Goal: Information Seeking & Learning: Stay updated

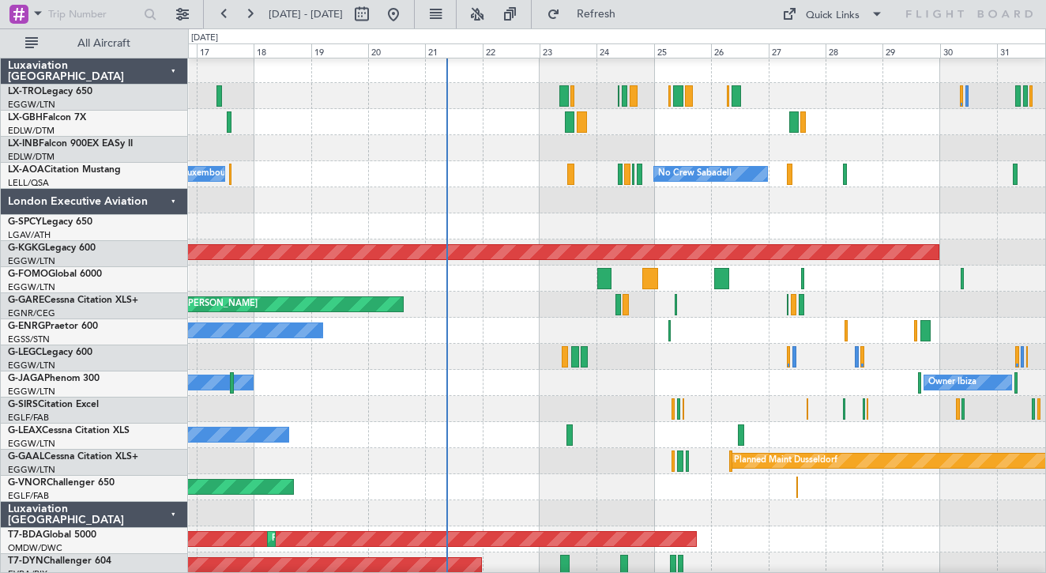
scroll to position [2, 0]
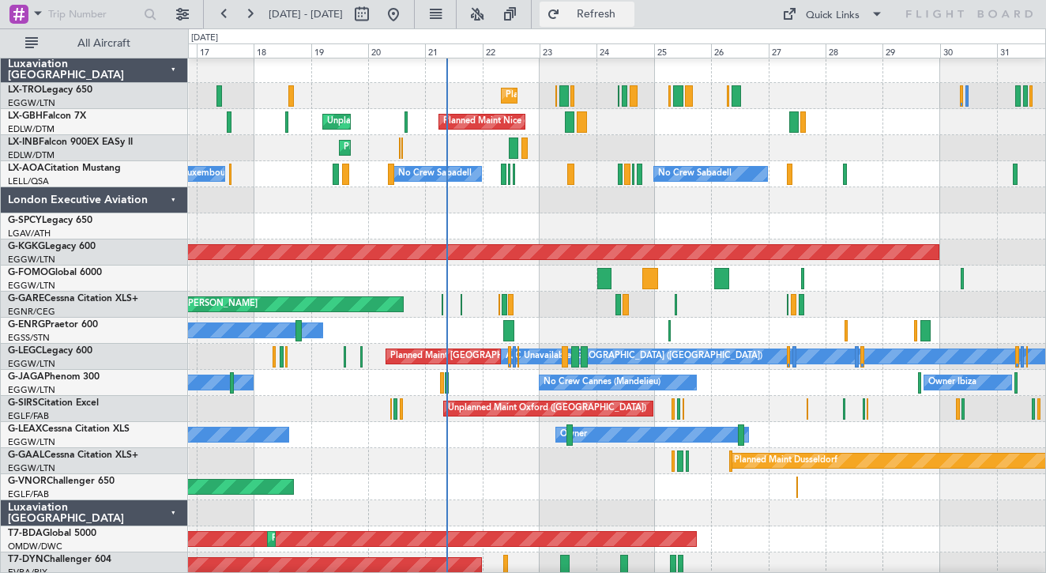
click at [625, 21] on button "Refresh" at bounding box center [587, 14] width 95 height 25
click at [616, 21] on button "Refresh" at bounding box center [587, 14] width 95 height 25
click at [630, 17] on span "Refresh" at bounding box center [596, 14] width 66 height 11
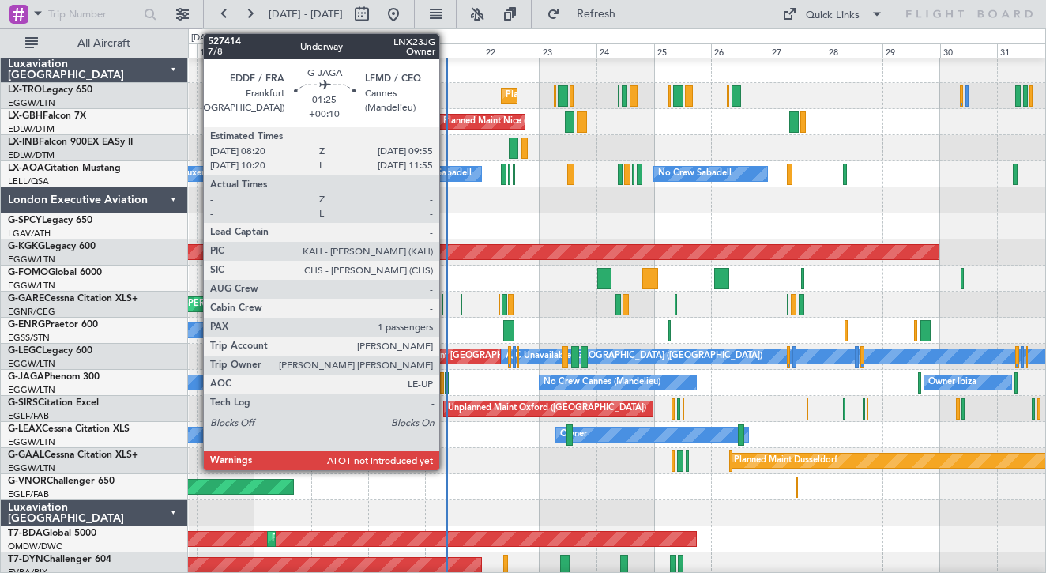
click at [446, 385] on div at bounding box center [447, 382] width 4 height 21
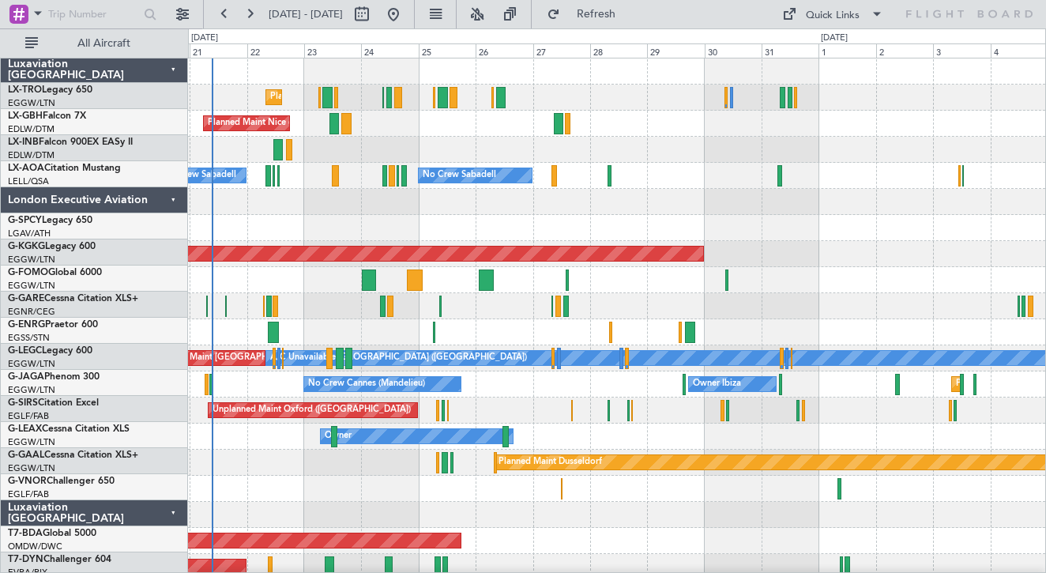
scroll to position [0, 0]
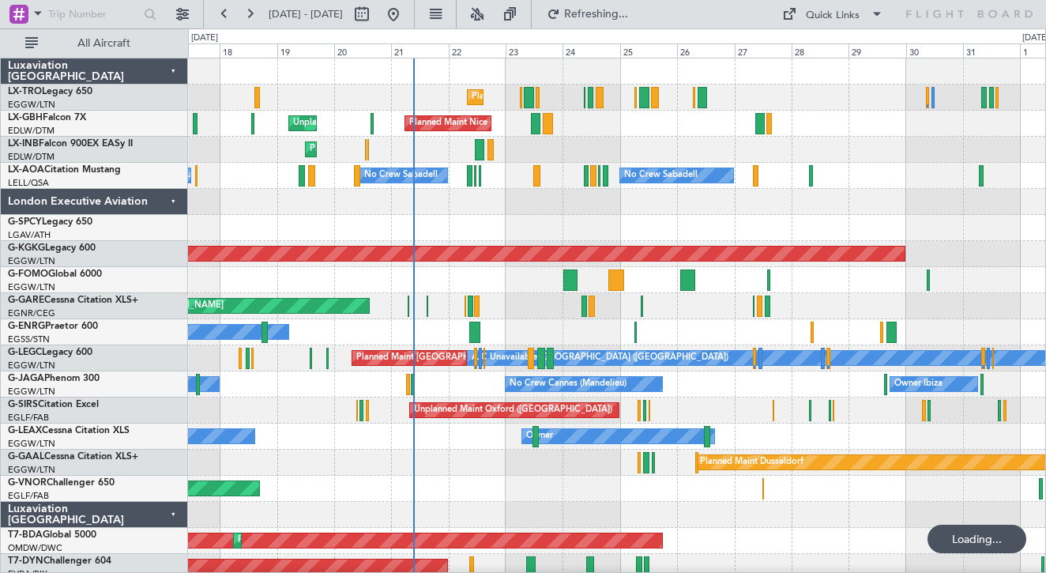
click at [597, 227] on div at bounding box center [616, 228] width 857 height 26
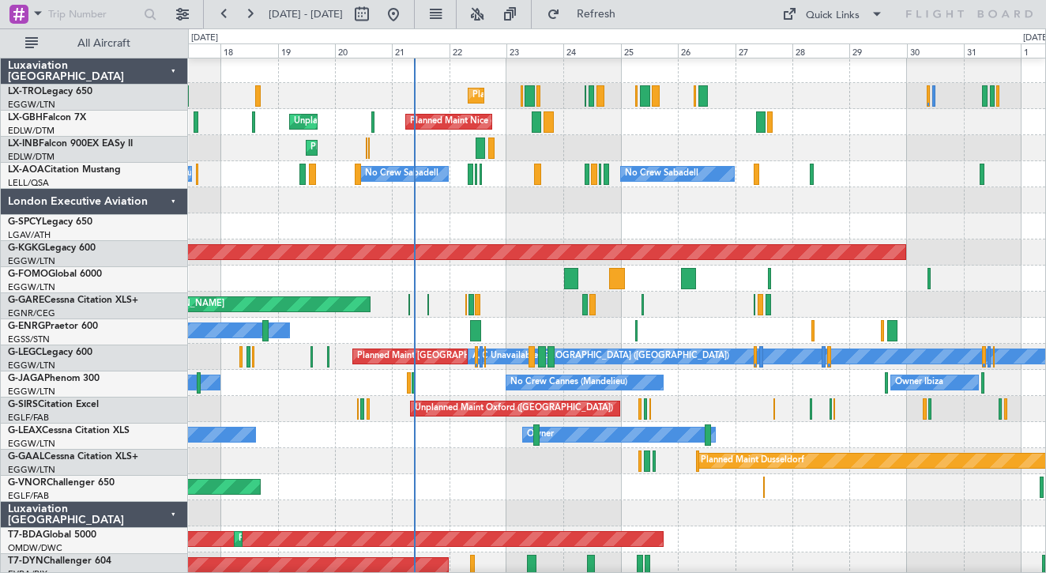
scroll to position [2, 0]
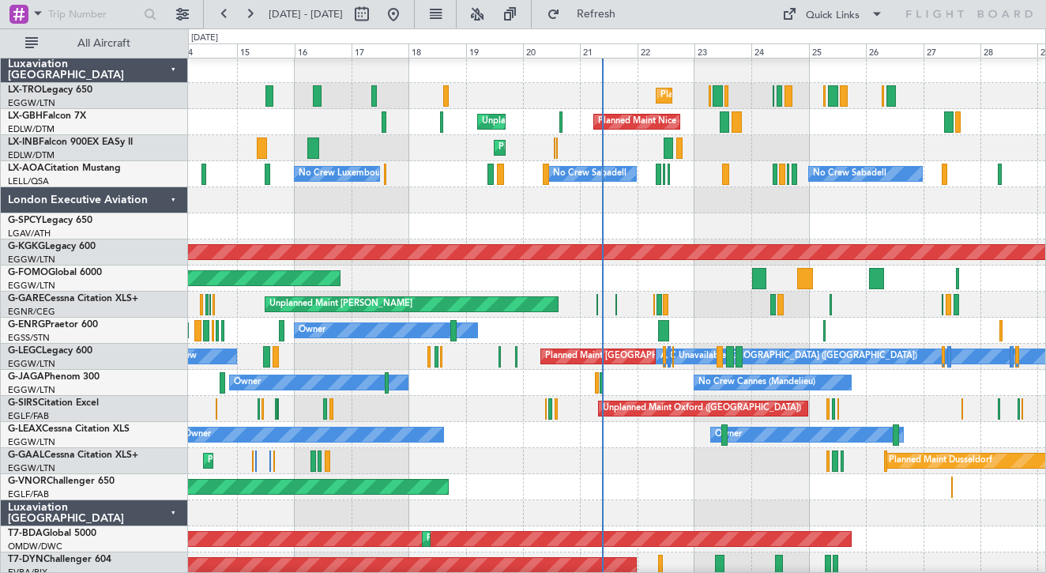
click at [557, 210] on div at bounding box center [616, 200] width 857 height 26
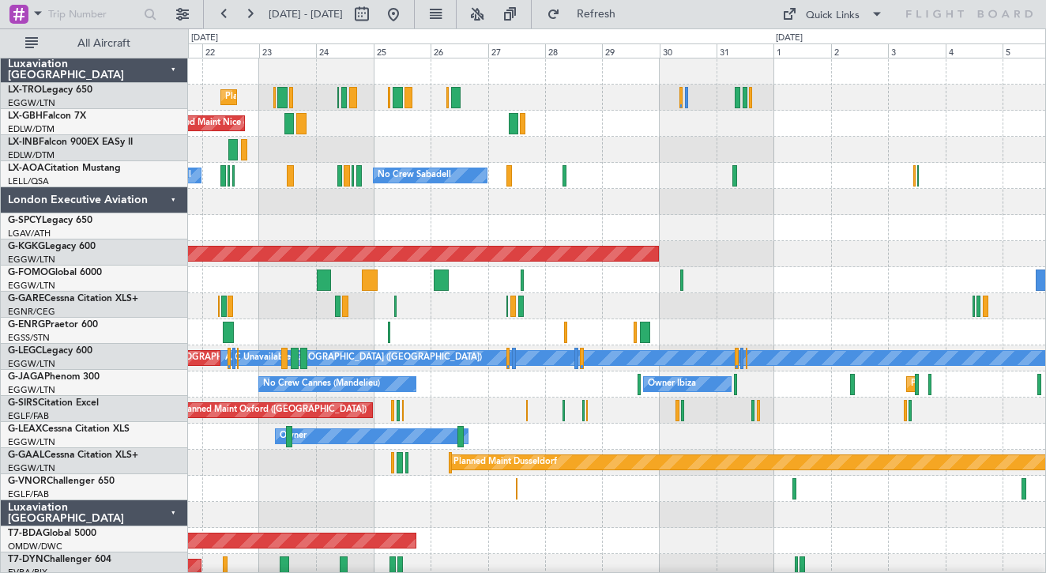
scroll to position [0, 0]
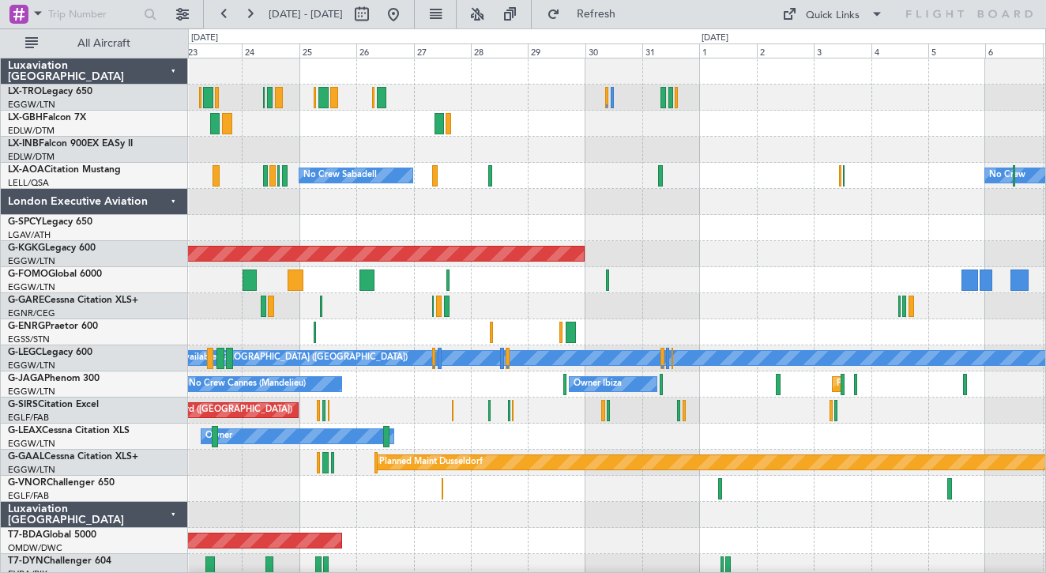
click at [593, 231] on div at bounding box center [616, 228] width 857 height 26
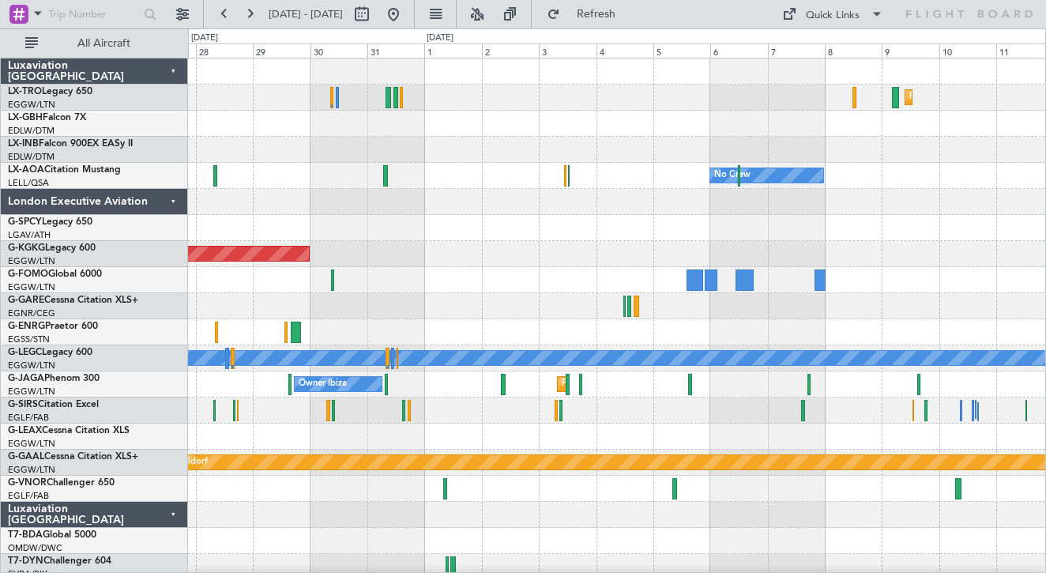
click at [701, 203] on div at bounding box center [616, 202] width 857 height 26
click at [406, 24] on button at bounding box center [393, 14] width 25 height 25
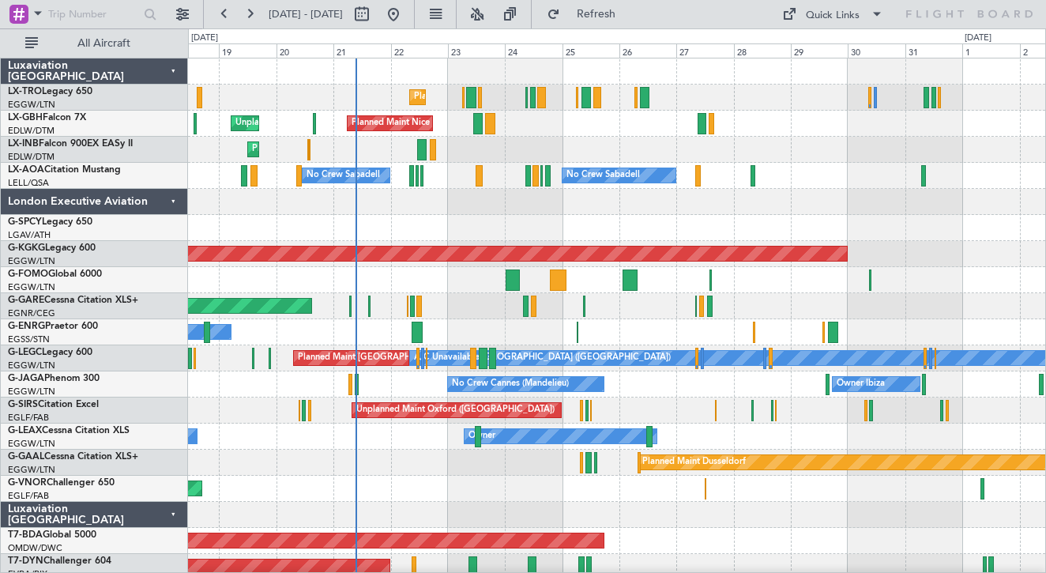
click at [473, 217] on div at bounding box center [616, 228] width 857 height 26
click at [612, 19] on button "Refresh" at bounding box center [587, 14] width 95 height 25
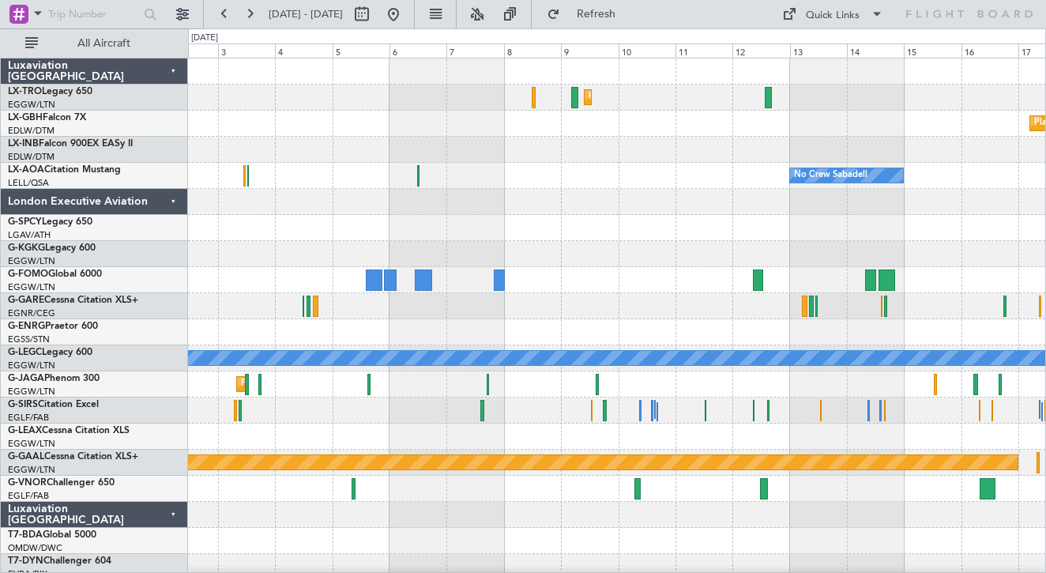
click at [477, 195] on div at bounding box center [616, 202] width 857 height 26
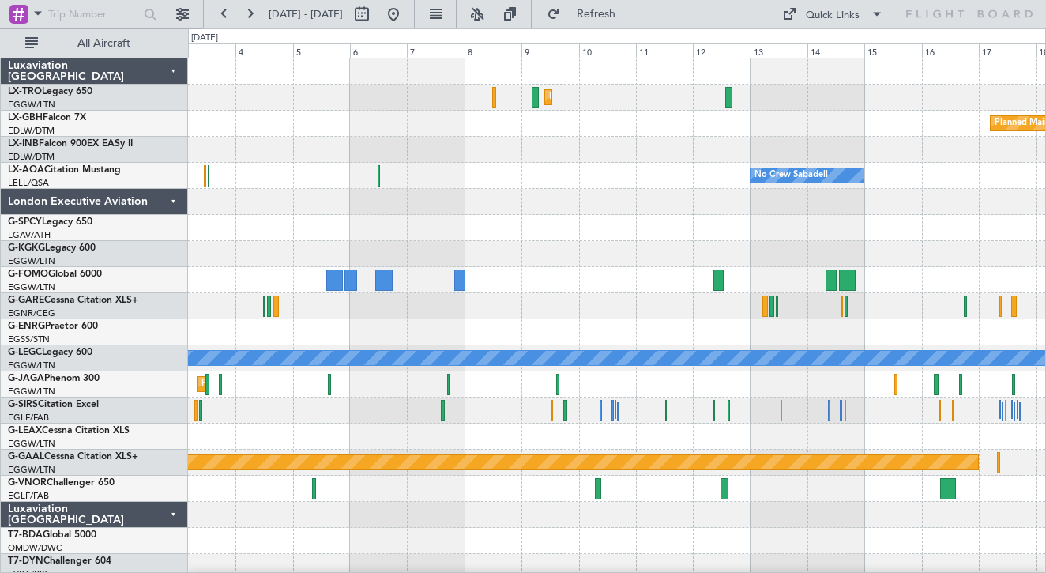
click at [676, 305] on div at bounding box center [616, 306] width 857 height 26
click at [406, 13] on button at bounding box center [393, 14] width 25 height 25
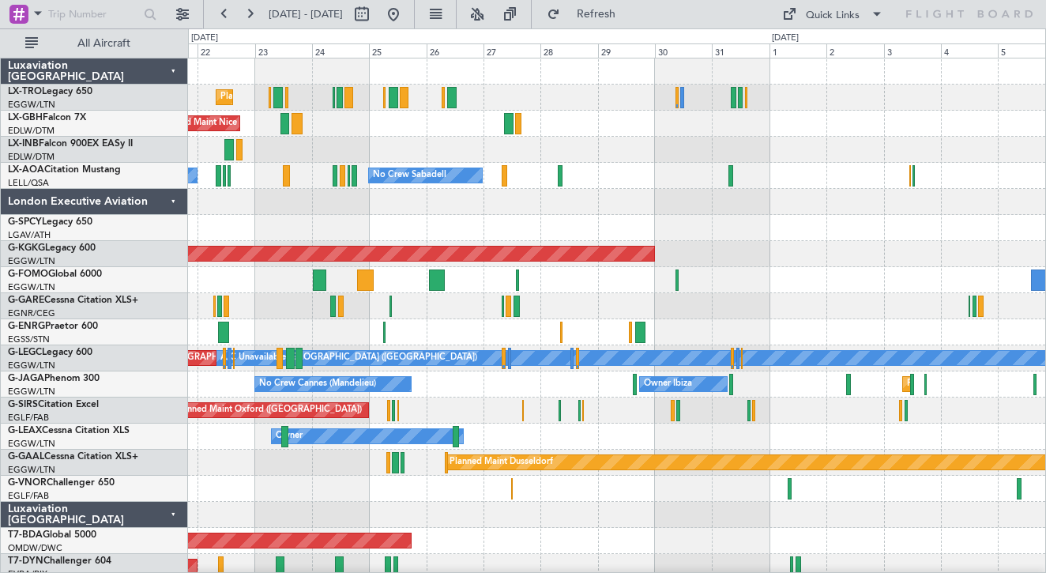
click at [634, 272] on div at bounding box center [616, 280] width 857 height 26
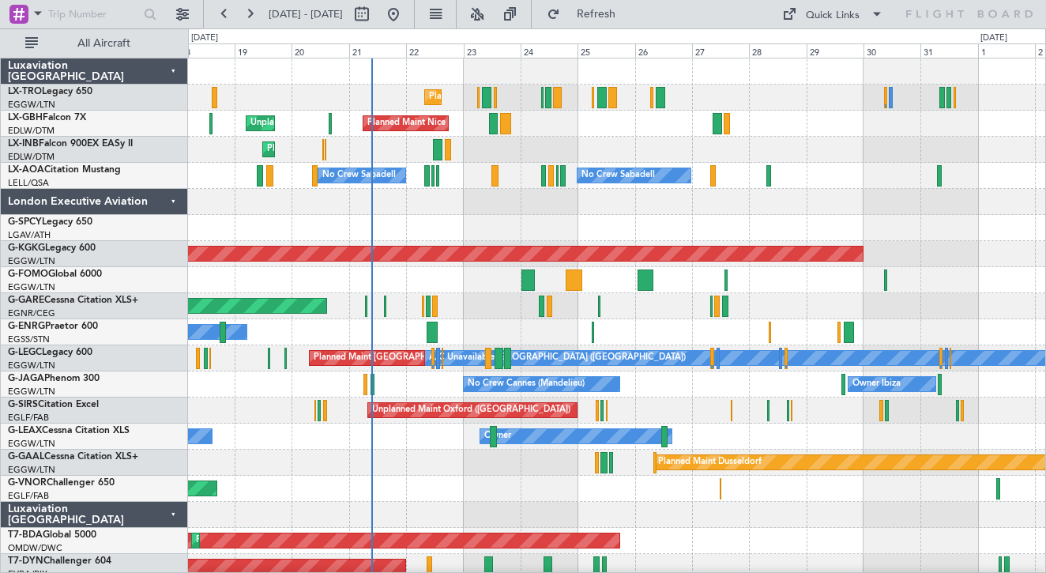
click at [381, 333] on div "Owner" at bounding box center [616, 332] width 857 height 26
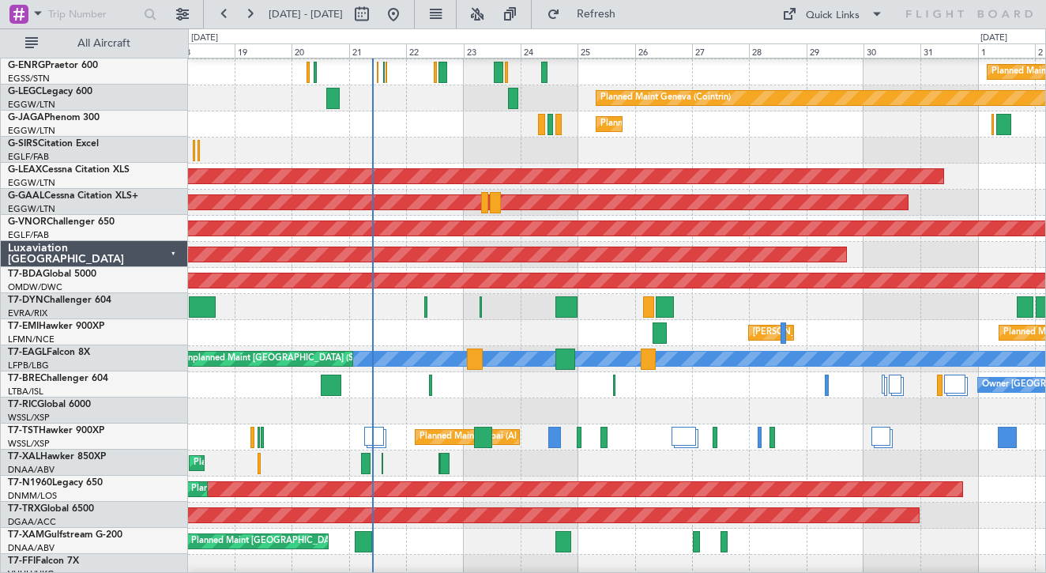
scroll to position [523, 0]
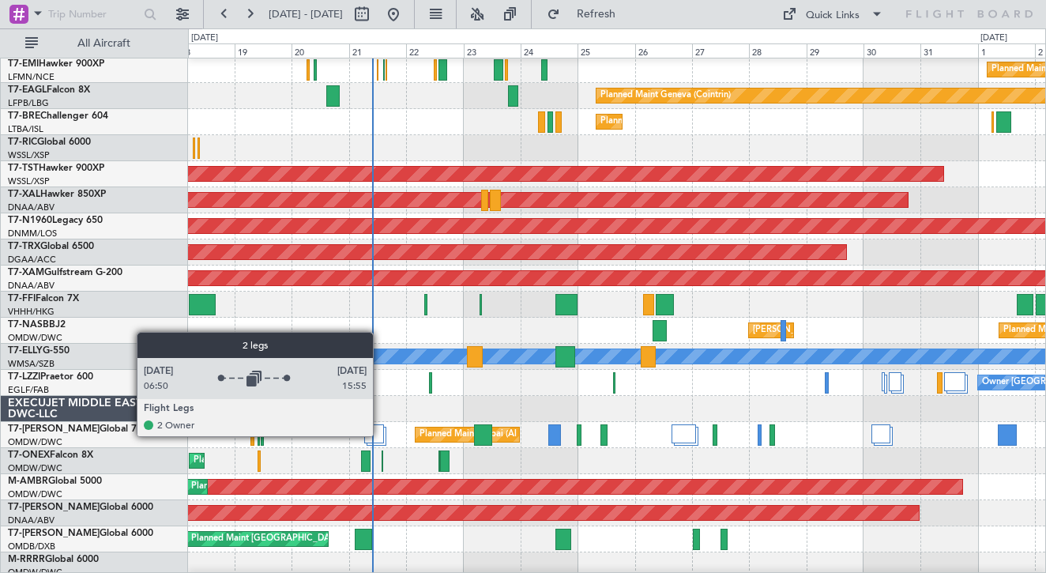
click at [380, 435] on div at bounding box center [374, 433] width 20 height 19
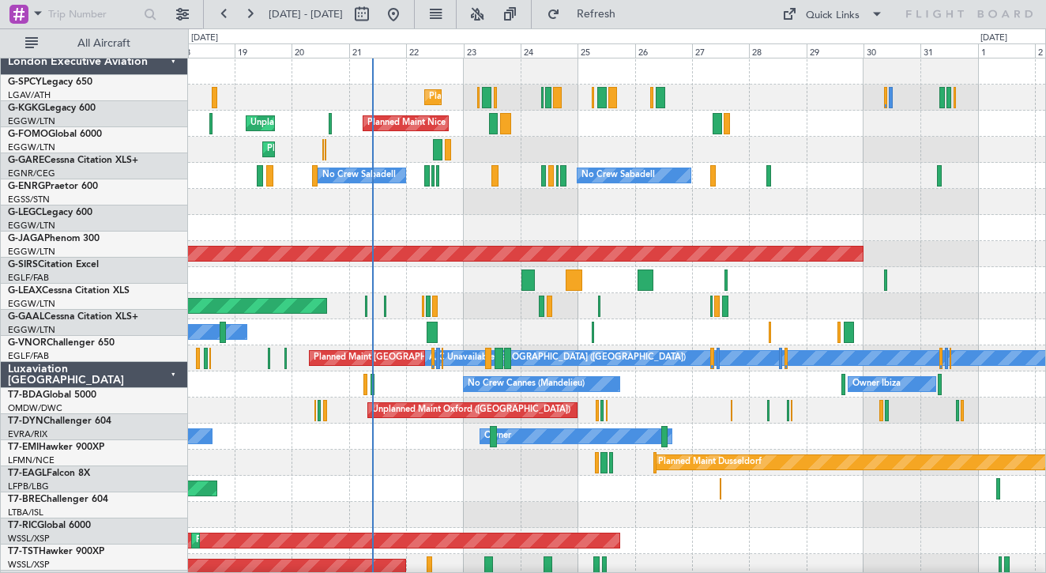
scroll to position [0, 0]
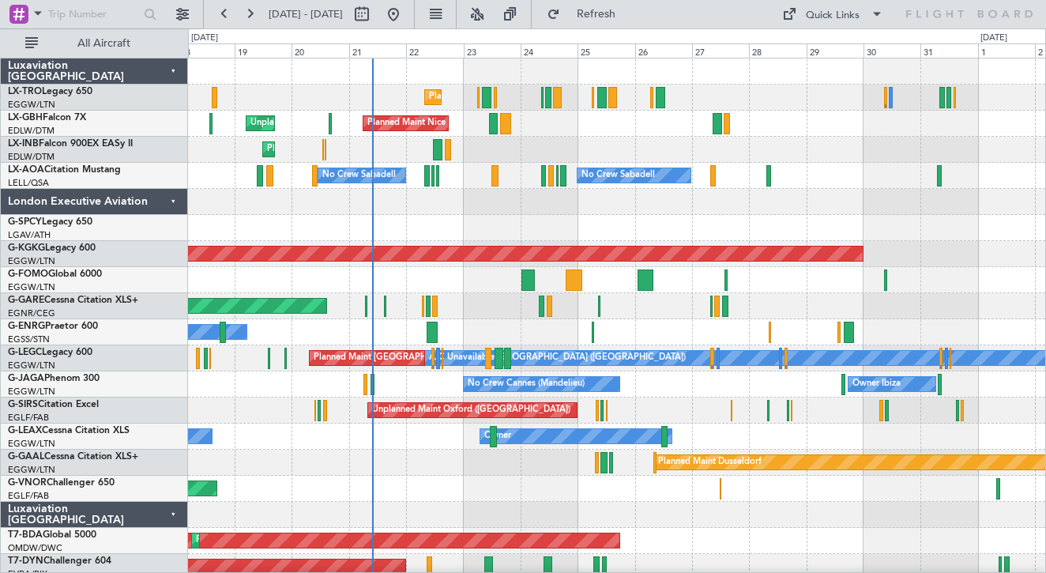
click at [166, 508] on div "Luxaviation [GEOGRAPHIC_DATA]" at bounding box center [94, 515] width 187 height 26
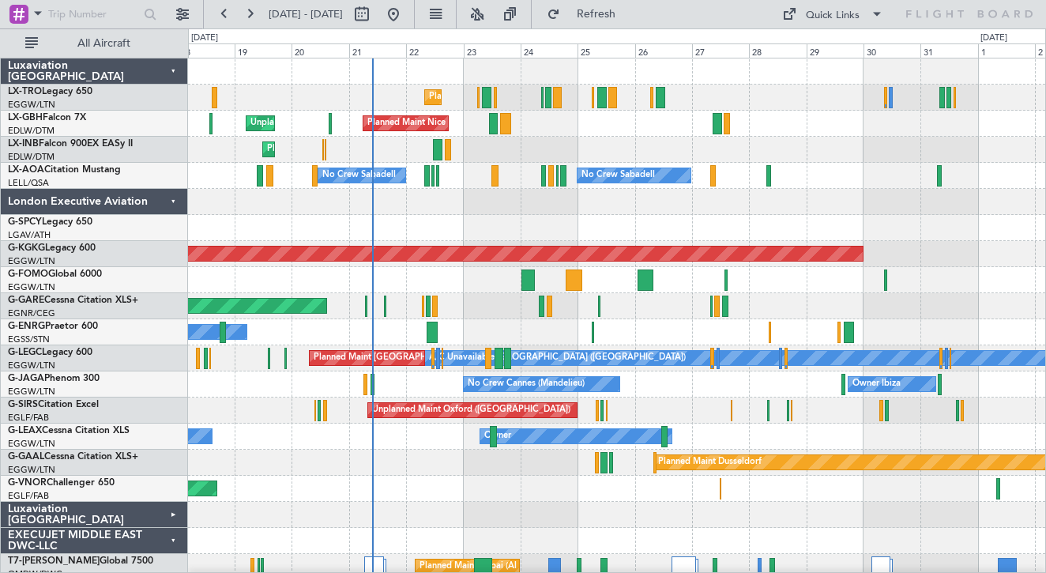
click at [170, 538] on div "EXECUJET MIDDLE EAST DWC-LLC" at bounding box center [94, 541] width 187 height 26
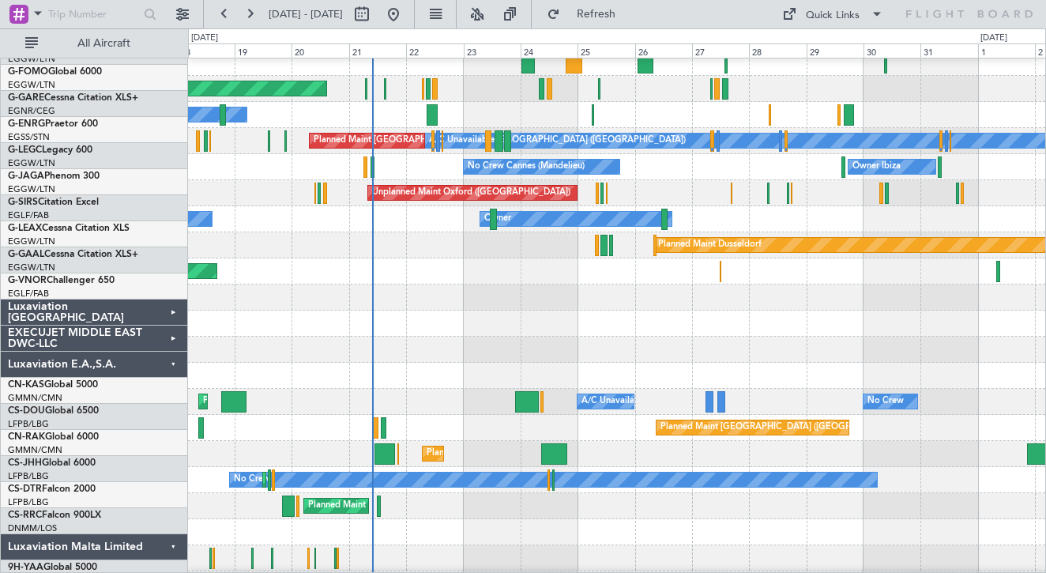
scroll to position [217, 0]
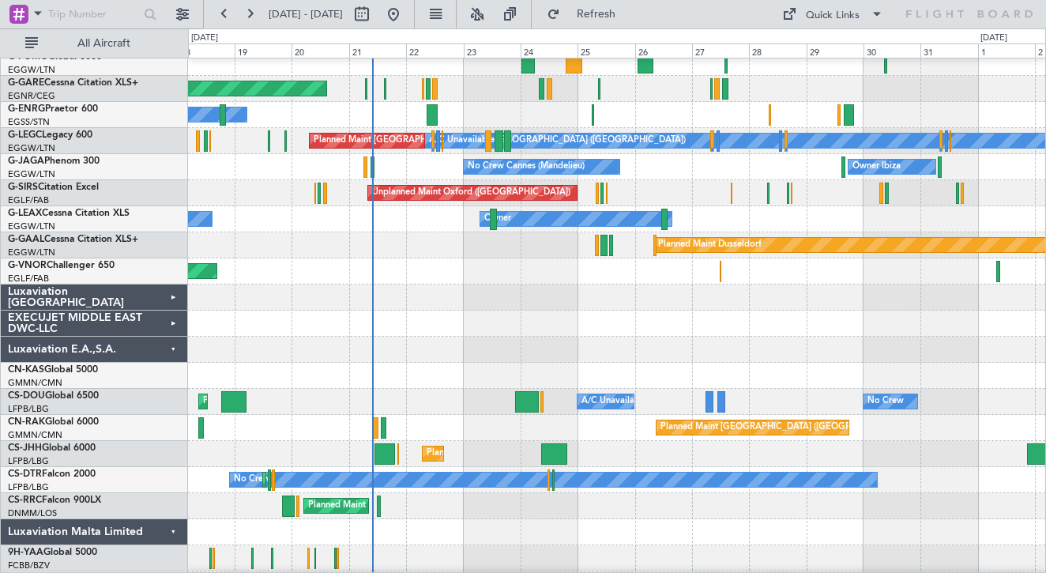
click at [170, 355] on div "Luxaviation E.A.,S.A." at bounding box center [94, 350] width 187 height 26
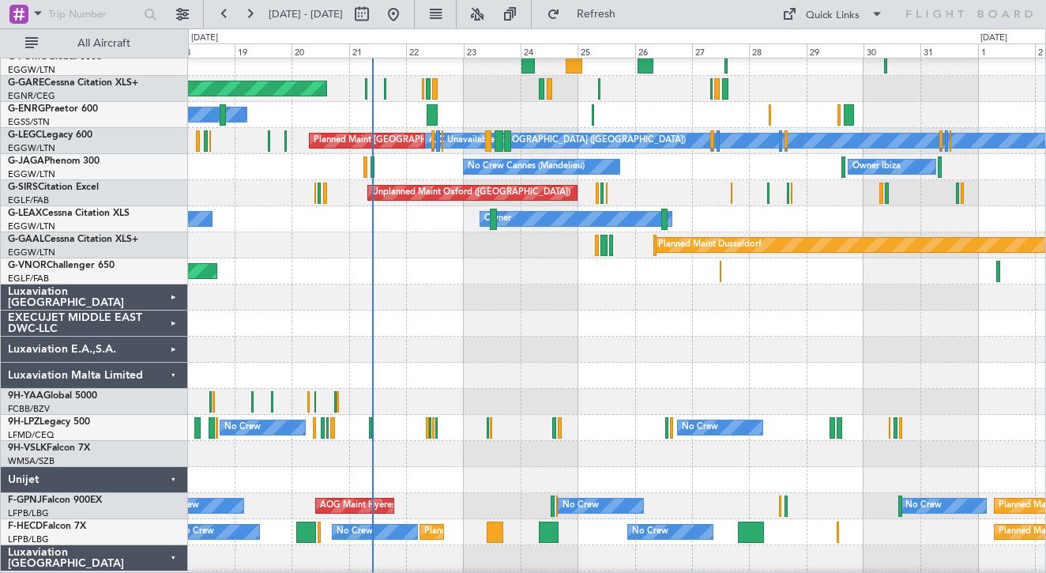
click at [174, 373] on div "Luxaviation Malta Limited" at bounding box center [94, 376] width 187 height 26
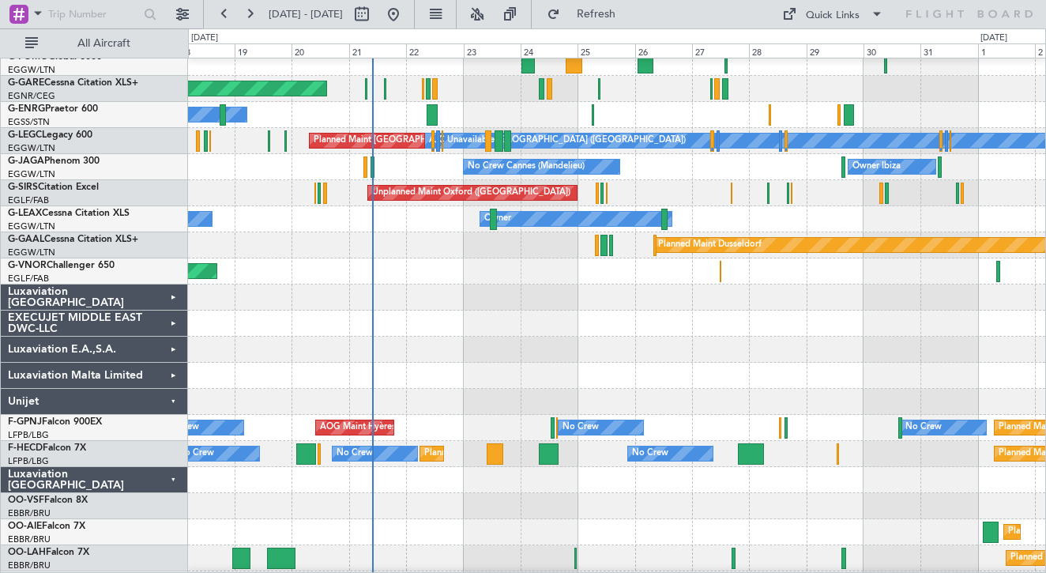
click at [176, 395] on div "Unijet" at bounding box center [94, 402] width 187 height 26
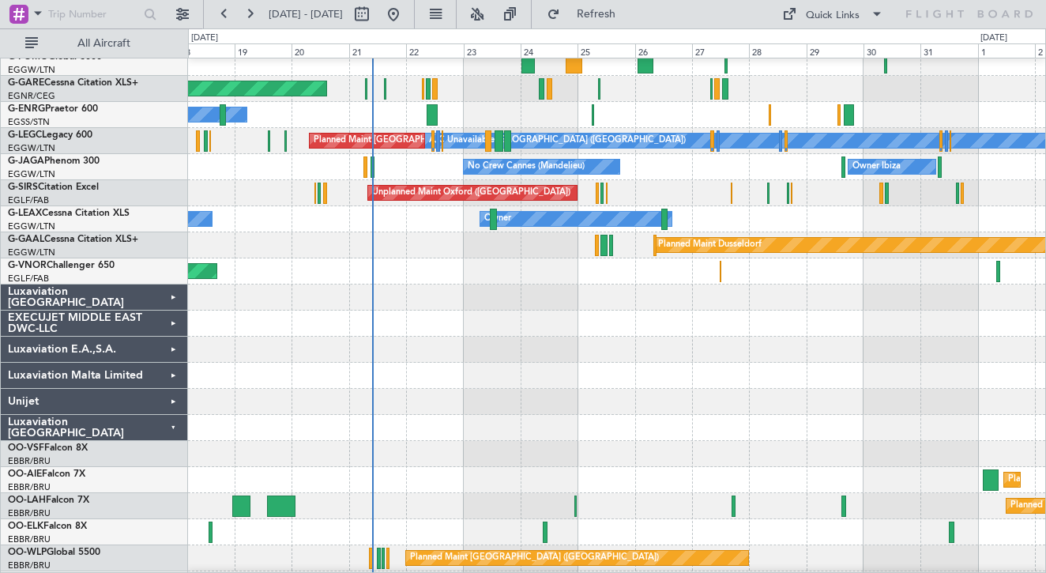
click at [177, 422] on div "Luxaviation [GEOGRAPHIC_DATA]" at bounding box center [94, 428] width 187 height 26
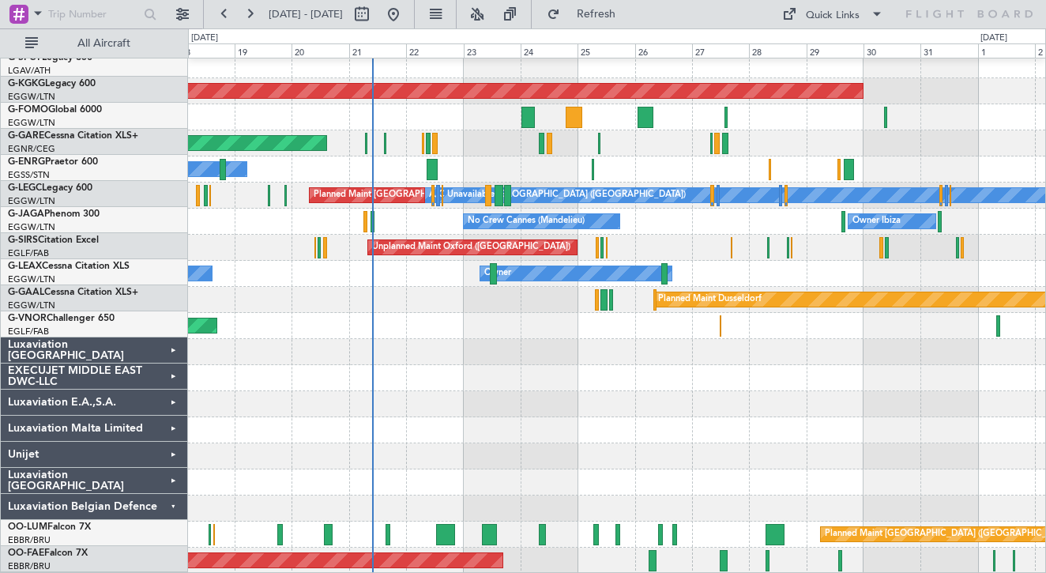
scroll to position [163, 0]
click at [165, 510] on div "Luxaviation Belgian Defence" at bounding box center [94, 508] width 187 height 26
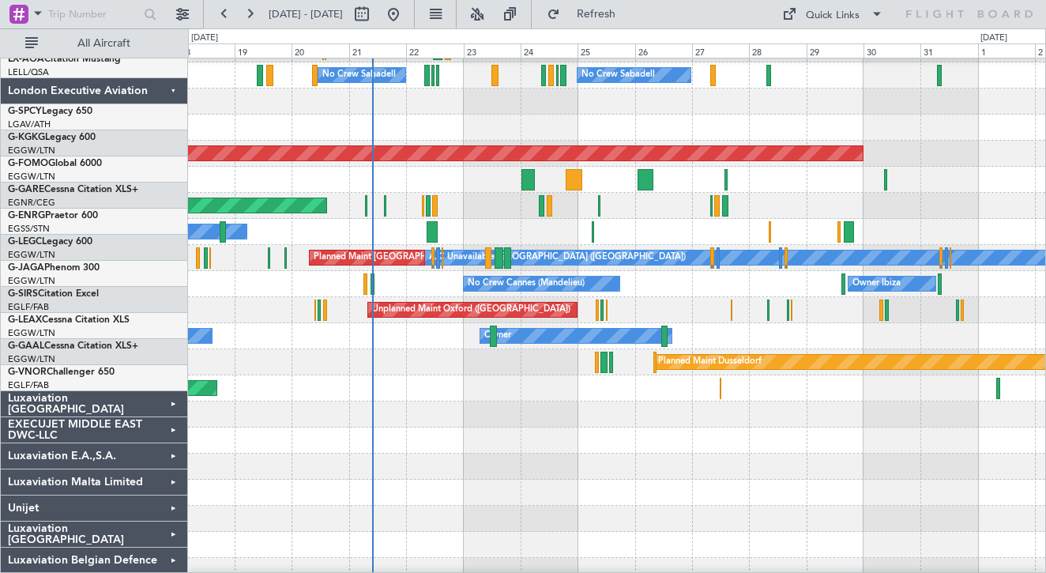
scroll to position [0, 0]
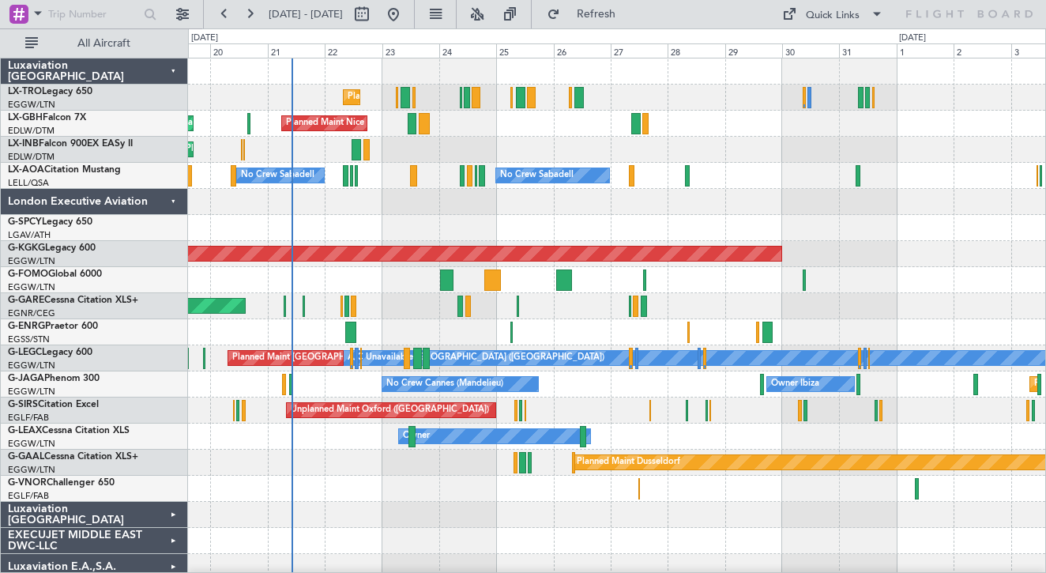
click at [748, 224] on div "Planned Maint [GEOGRAPHIC_DATA] ([GEOGRAPHIC_DATA]) [GEOGRAPHIC_DATA] ([GEOGRAP…" at bounding box center [616, 371] width 857 height 626
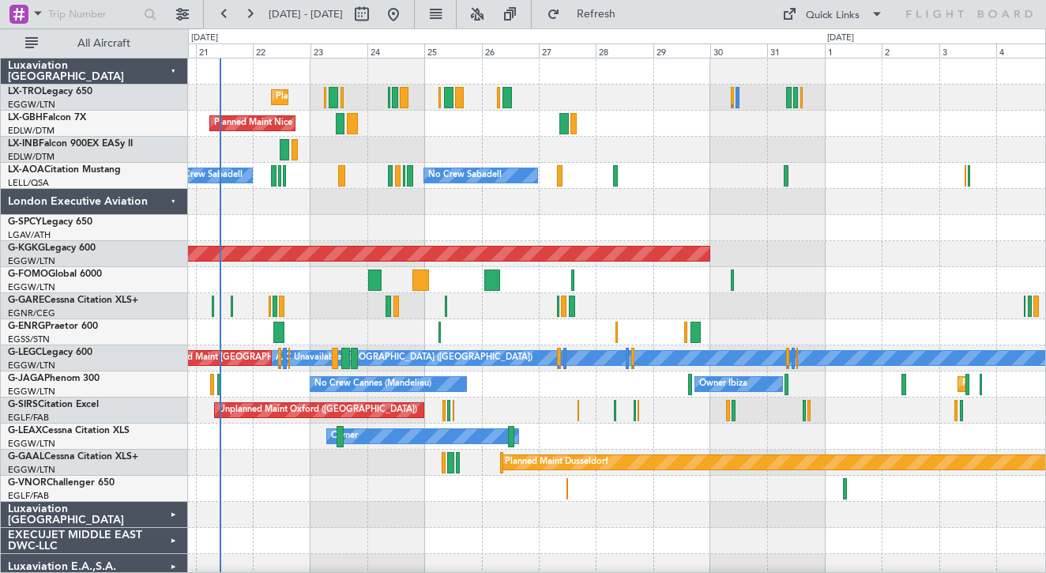
click at [305, 507] on div at bounding box center [616, 515] width 857 height 26
